Goal: Task Accomplishment & Management: Complete application form

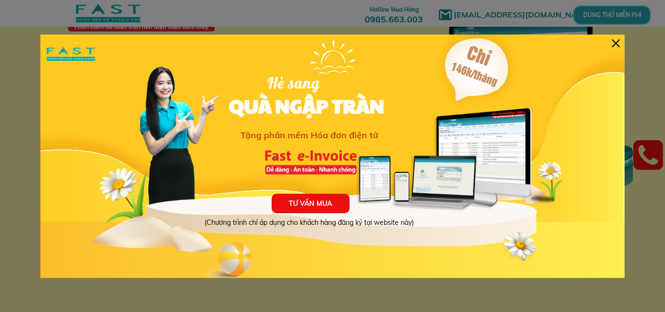
click at [323, 201] on p "TƯ VẤN MUA" at bounding box center [311, 203] width 78 height 19
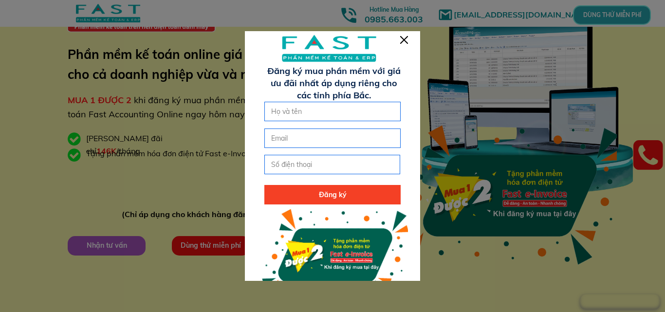
click at [309, 112] on input "text" at bounding box center [332, 111] width 127 height 18
type input "[PERSON_NAME]"
click at [284, 138] on input "email" at bounding box center [332, 138] width 127 height 18
type input "[EMAIL_ADDRESS][DOMAIN_NAME]"
click at [322, 168] on input "tel" at bounding box center [332, 164] width 127 height 18
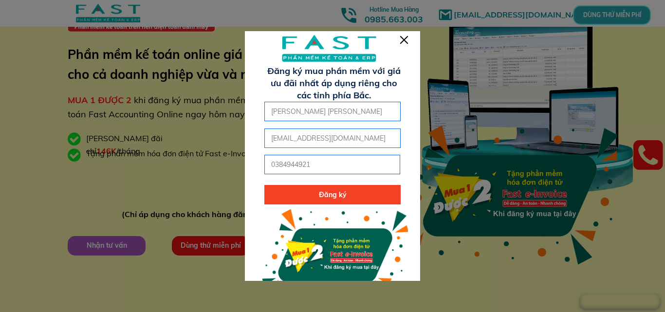
type input "0384944921"
click at [317, 195] on p "Đăng ký" at bounding box center [332, 194] width 136 height 19
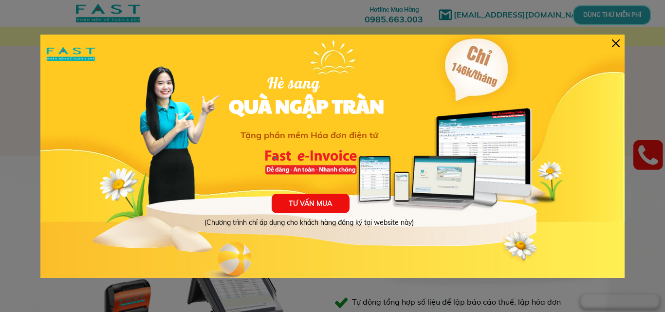
click at [617, 43] on div at bounding box center [616, 43] width 8 height 8
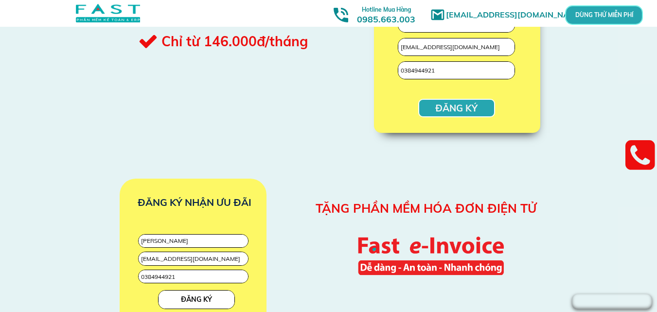
scroll to position [1148, 0]
